Goal: Find specific page/section: Find specific page/section

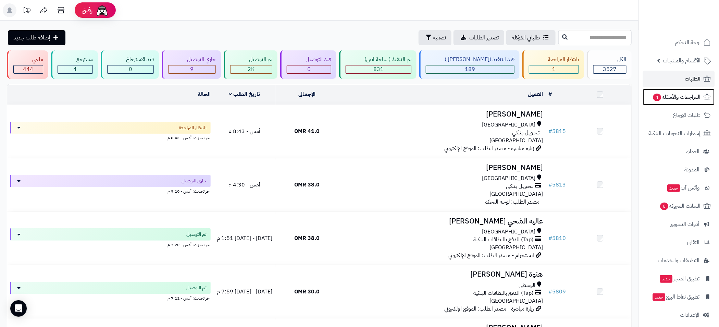
click at [680, 95] on span "المراجعات والأسئلة 4" at bounding box center [677, 97] width 48 height 10
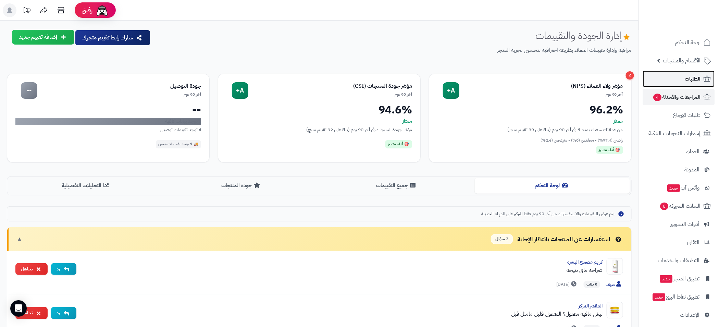
click at [686, 79] on span "الطلبات" at bounding box center [693, 79] width 16 height 10
